Goal: Information Seeking & Learning: Learn about a topic

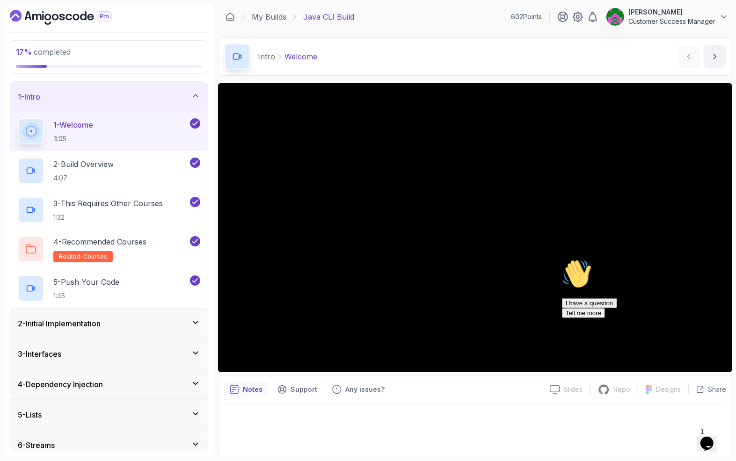
click at [81, 328] on h3 "2 - Initial Implementation" at bounding box center [59, 323] width 83 height 11
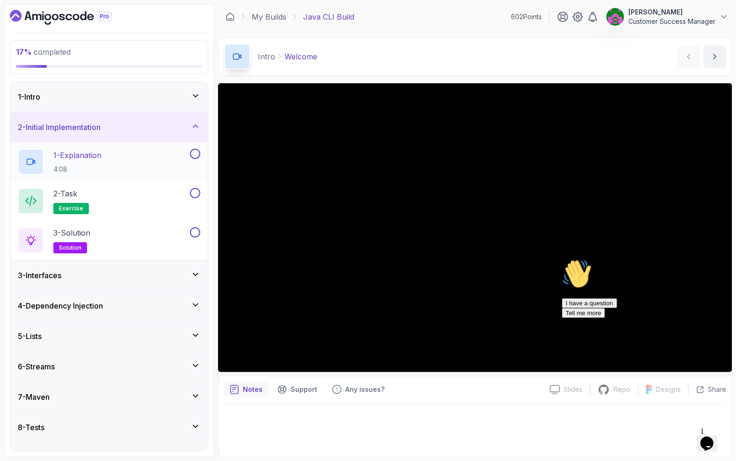
click at [120, 156] on div "1 - Explanation 4:08" at bounding box center [103, 162] width 170 height 26
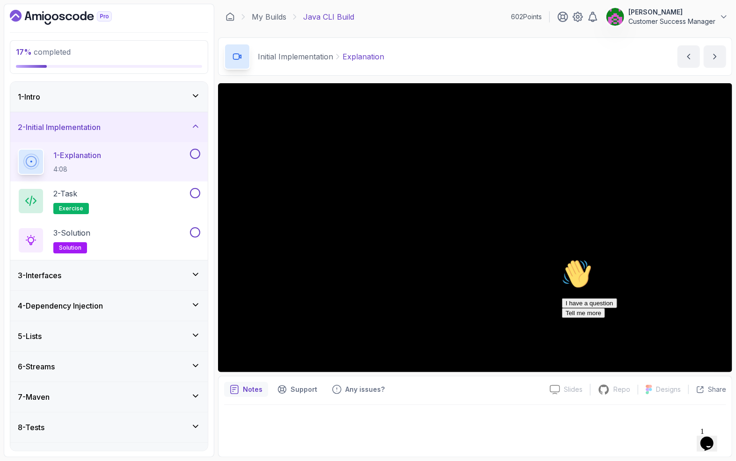
click at [562, 259] on icon "Chat attention grabber" at bounding box center [562, 259] width 0 height 0
click at [681, 437] on icon "Close" at bounding box center [681, 441] width 0 height 8
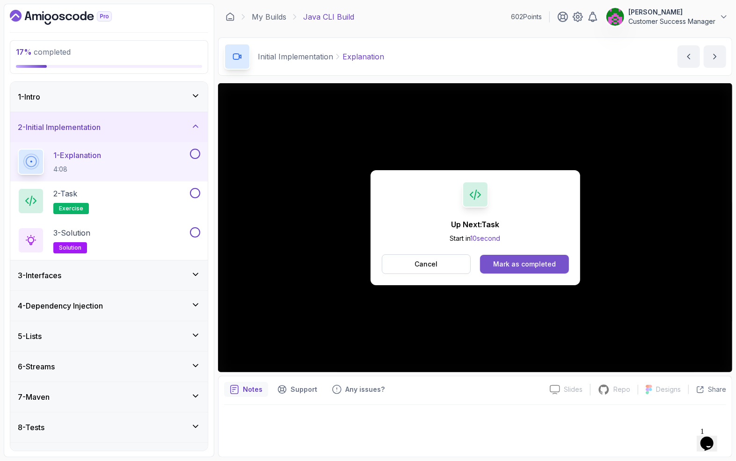
click at [535, 259] on button "Mark as completed" at bounding box center [524, 264] width 88 height 19
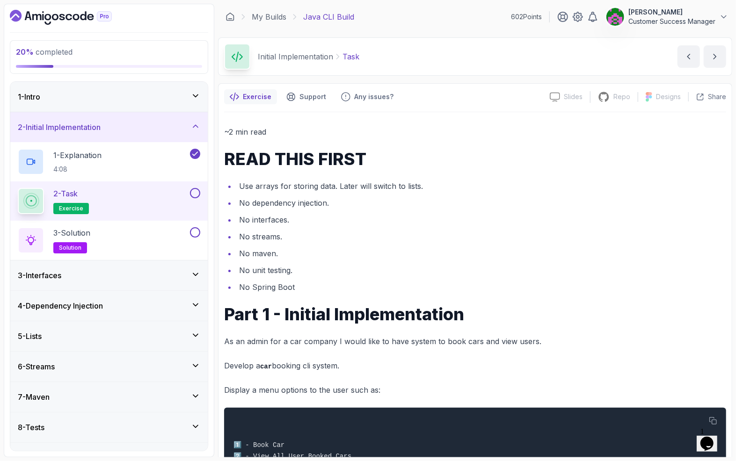
click at [88, 278] on div "3 - Interfaces" at bounding box center [109, 275] width 183 height 11
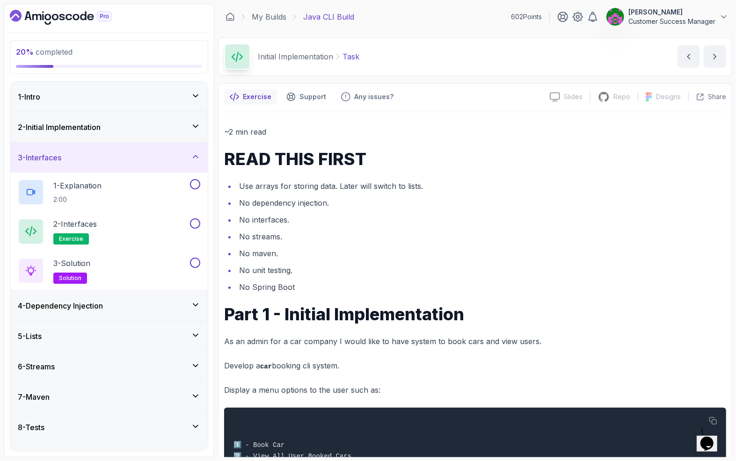
click at [86, 159] on div "3 - Interfaces" at bounding box center [109, 157] width 183 height 11
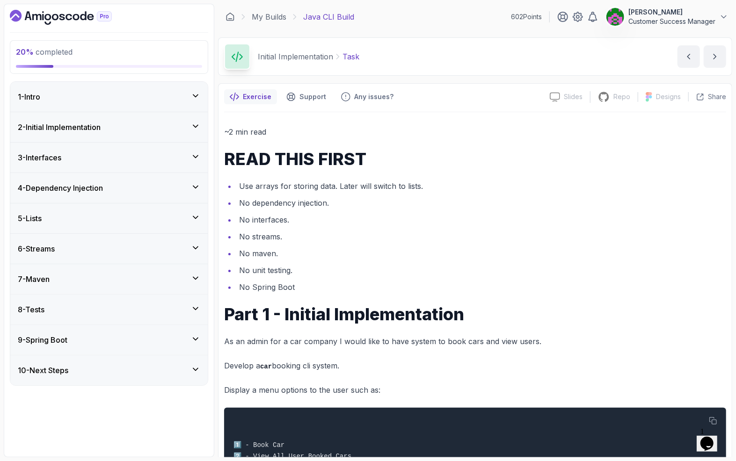
click at [52, 91] on div "1 - Intro" at bounding box center [109, 96] width 183 height 11
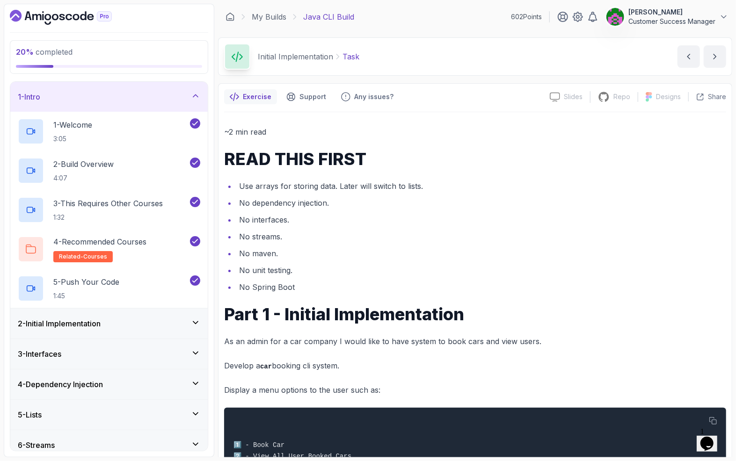
click at [452, 60] on div "Initial Implementation Task Task by nelson" at bounding box center [475, 56] width 514 height 38
